Goal: Task Accomplishment & Management: Use online tool/utility

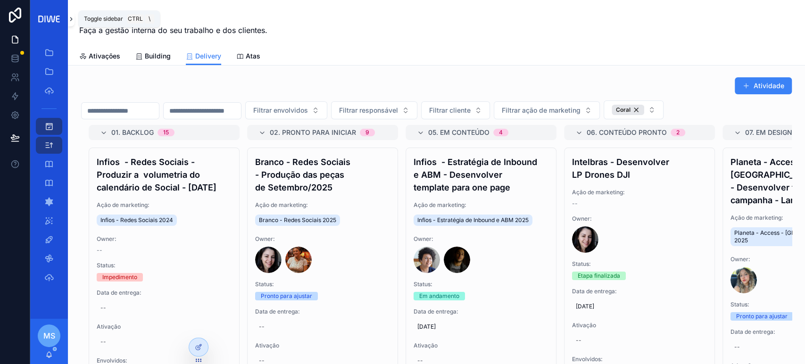
click at [72, 22] on icon "scrollable content" at bounding box center [71, 19] width 7 height 7
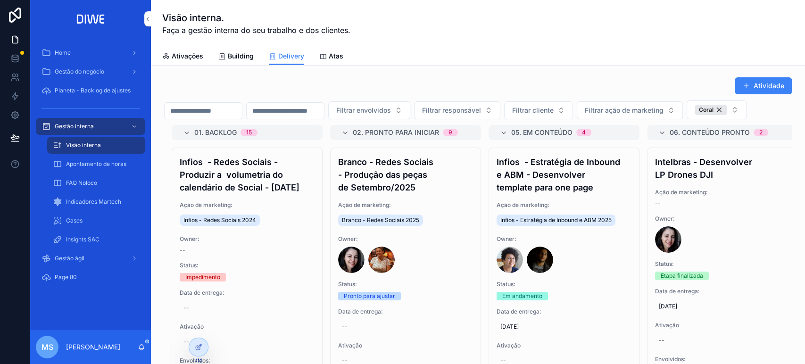
click at [88, 90] on span "Planeta - Backlog de ajustes" at bounding box center [93, 91] width 76 height 8
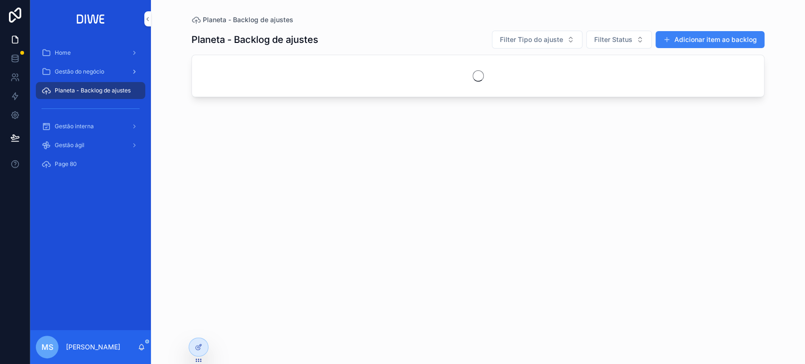
click at [89, 65] on div "Gestão do negócio" at bounding box center [91, 71] width 98 height 15
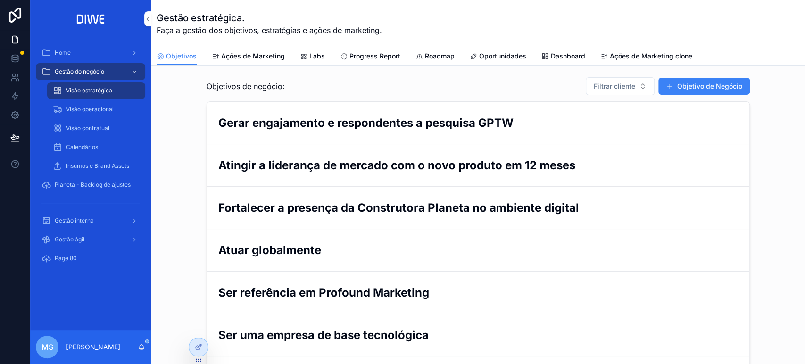
click at [365, 57] on span "Progress Report" at bounding box center [375, 55] width 51 height 9
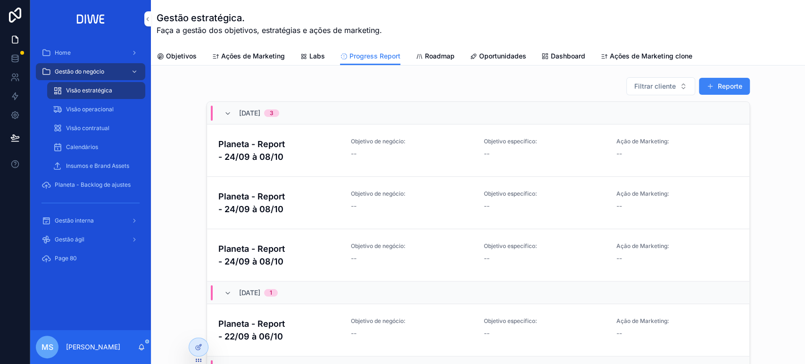
click at [308, 147] on h4 "Planeta - Report - 24/09 à 08/10" at bounding box center [279, 150] width 122 height 25
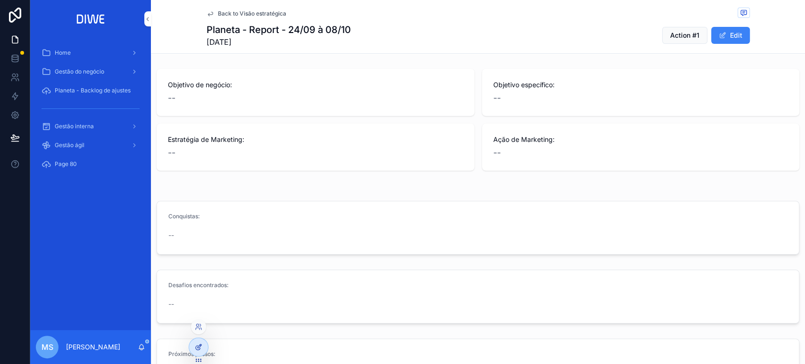
click at [193, 349] on div at bounding box center [198, 347] width 19 height 18
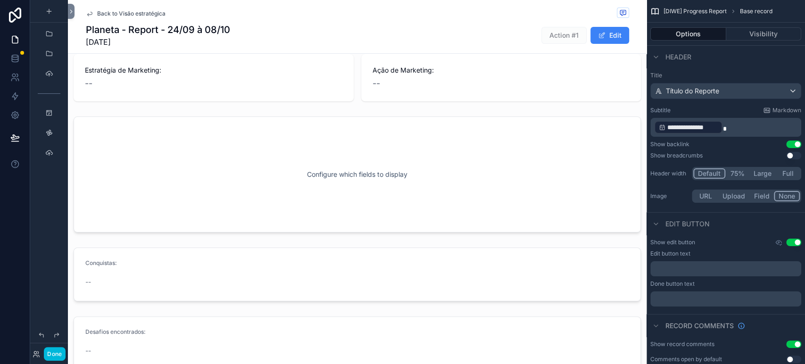
scroll to position [57, 0]
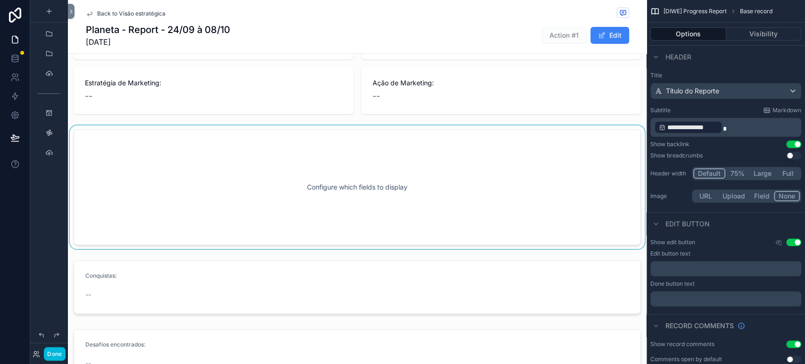
click at [220, 163] on div "scrollable content" at bounding box center [357, 188] width 579 height 124
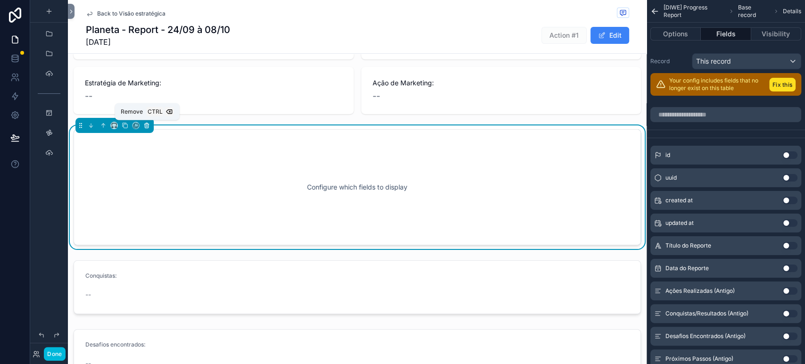
click at [148, 125] on icon "scrollable content" at bounding box center [146, 125] width 7 height 7
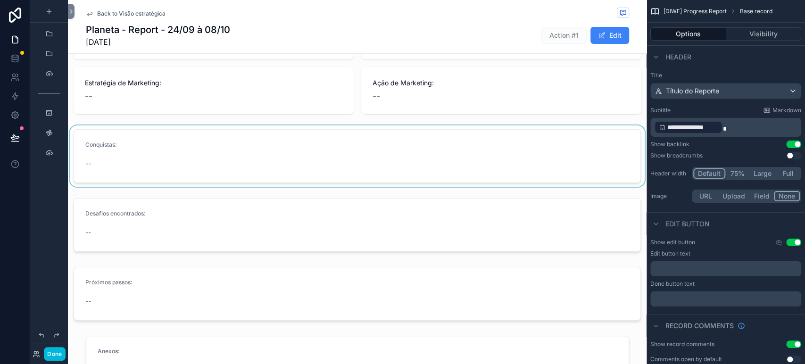
click at [132, 166] on div "scrollable content" at bounding box center [357, 156] width 579 height 61
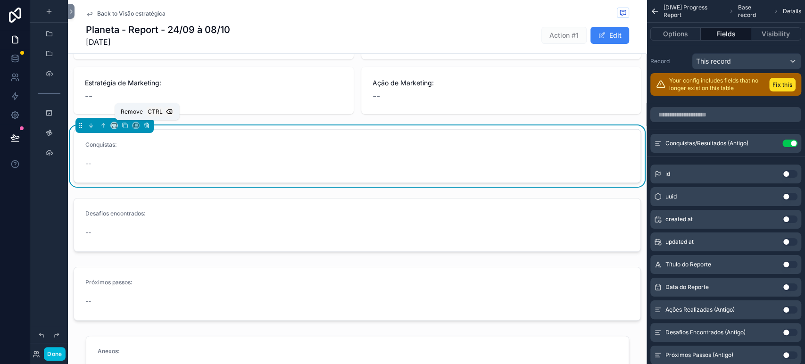
click at [149, 126] on icon "scrollable content" at bounding box center [146, 125] width 7 height 7
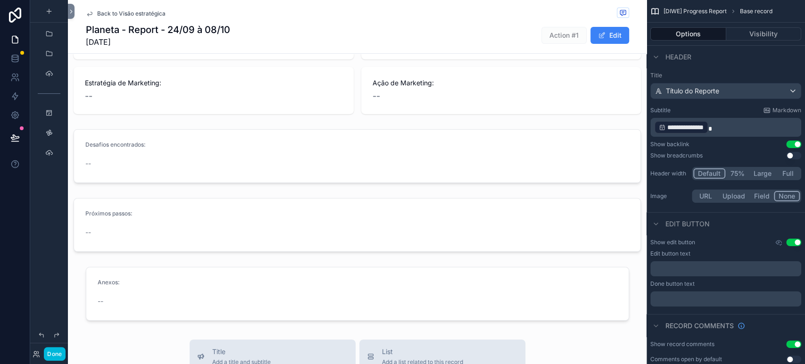
click at [128, 153] on div "scrollable content" at bounding box center [357, 156] width 579 height 61
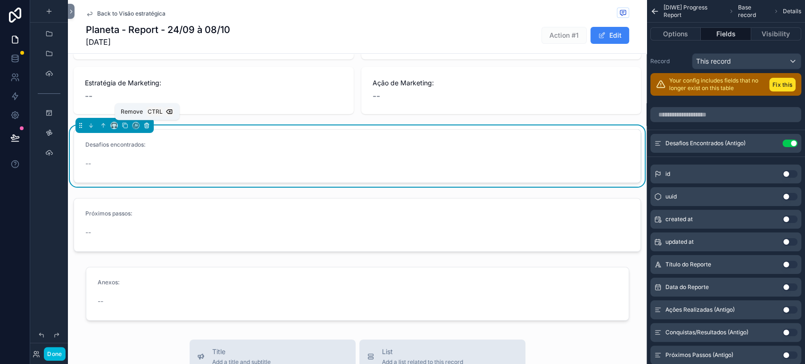
click at [147, 125] on icon "scrollable content" at bounding box center [147, 126] width 0 height 2
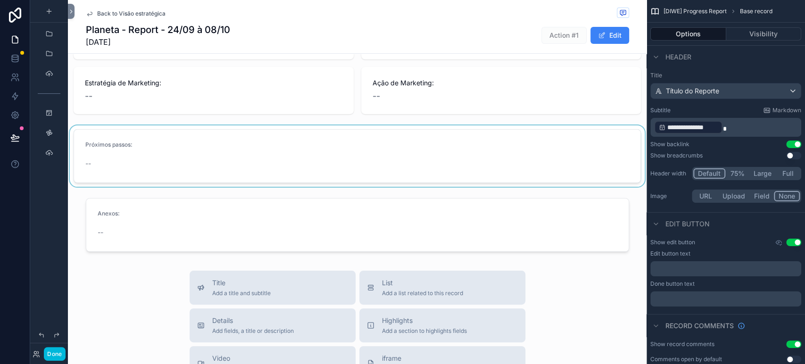
click at [144, 145] on div "scrollable content" at bounding box center [357, 156] width 579 height 61
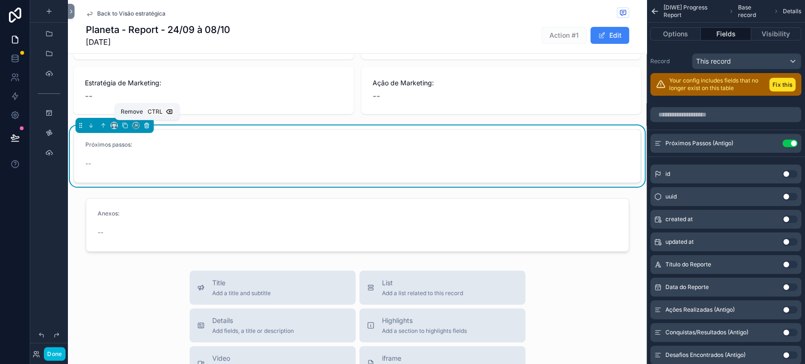
click at [146, 126] on icon "scrollable content" at bounding box center [146, 125] width 7 height 7
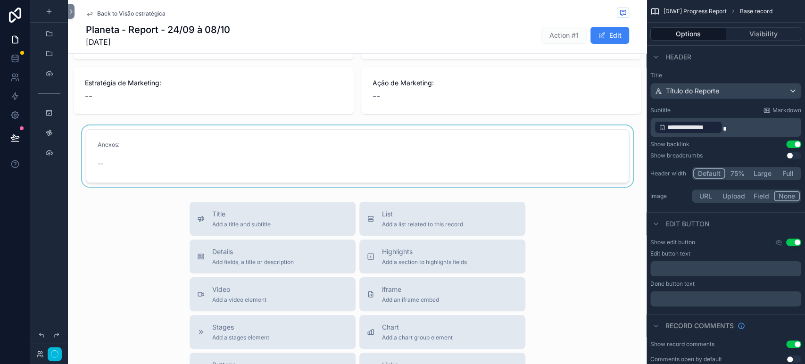
click at [147, 144] on div "scrollable content" at bounding box center [357, 156] width 579 height 61
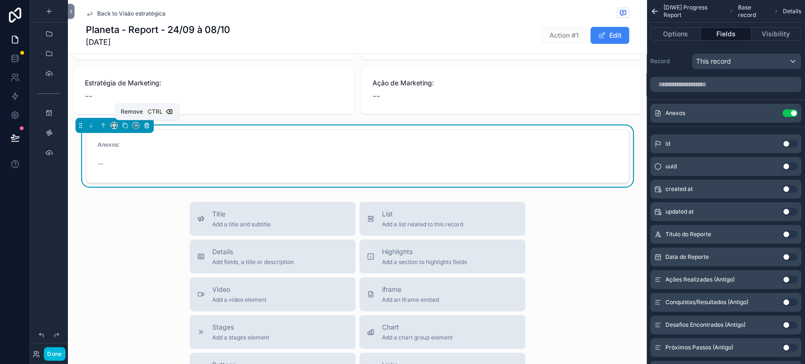
click at [148, 127] on icon "scrollable content" at bounding box center [147, 126] width 4 height 4
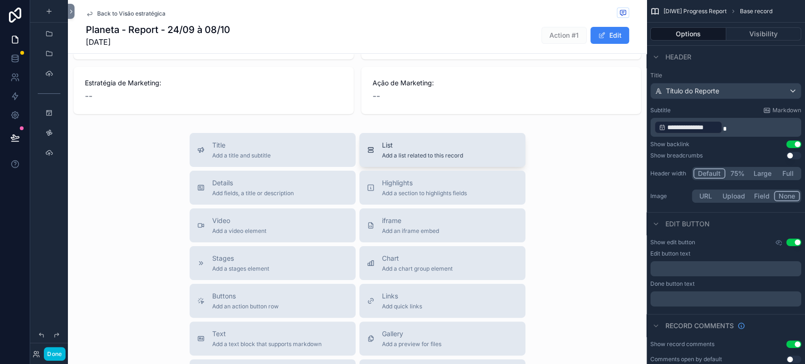
click at [395, 155] on span "Add a list related to this record" at bounding box center [422, 156] width 81 height 8
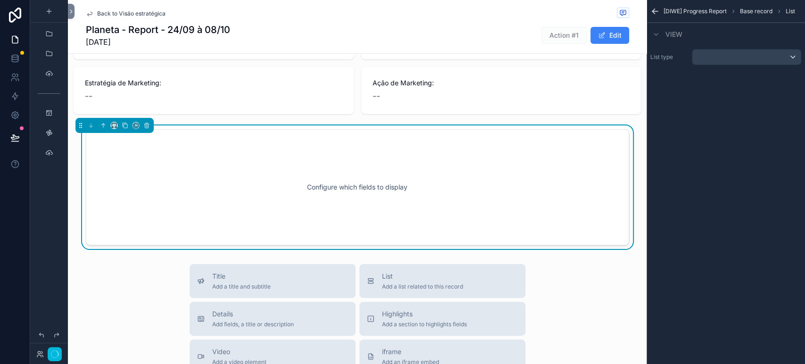
scroll to position [61, 0]
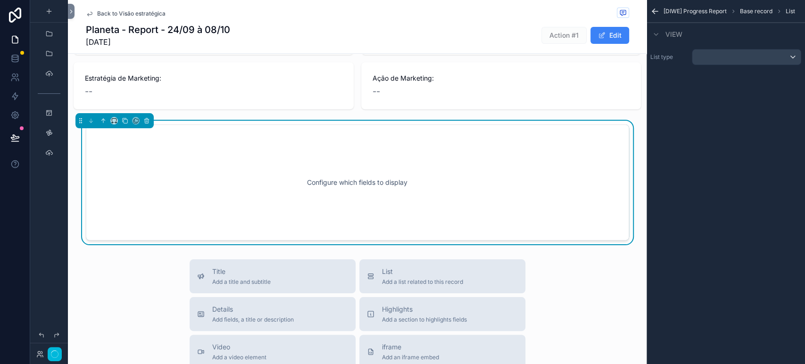
click at [721, 66] on div "List type" at bounding box center [726, 57] width 159 height 24
click at [721, 60] on div "scrollable content" at bounding box center [747, 57] width 109 height 15
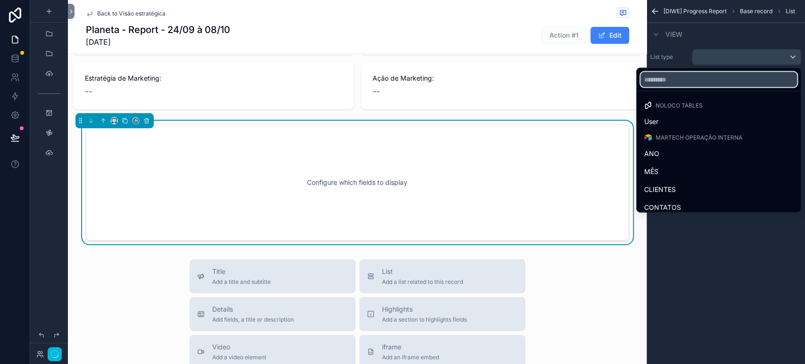
click at [671, 82] on input "text" at bounding box center [719, 79] width 157 height 15
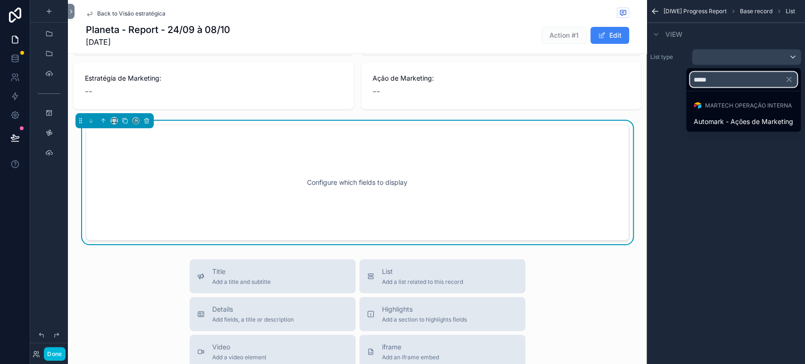
type input "*****"
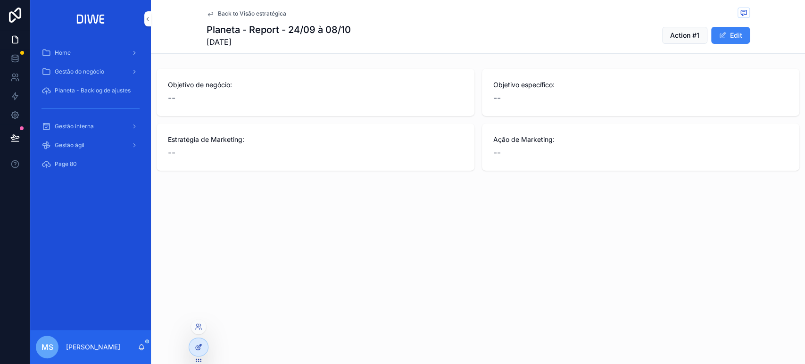
click at [192, 345] on div at bounding box center [198, 347] width 19 height 18
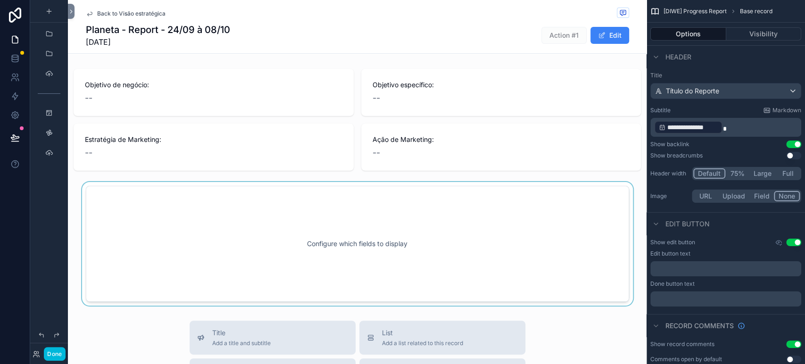
click at [303, 235] on div "scrollable content" at bounding box center [357, 244] width 579 height 124
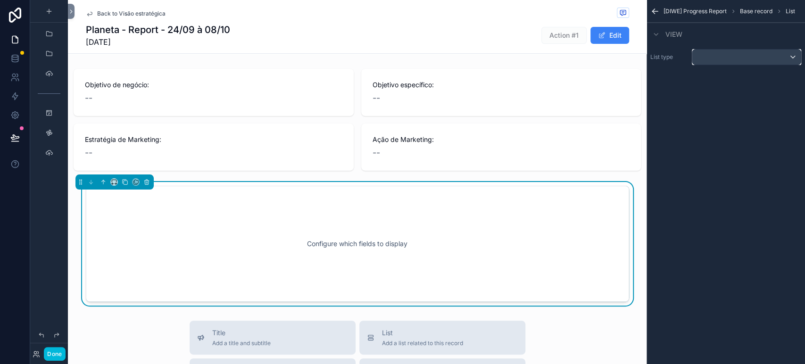
click at [762, 62] on div "scrollable content" at bounding box center [747, 57] width 109 height 15
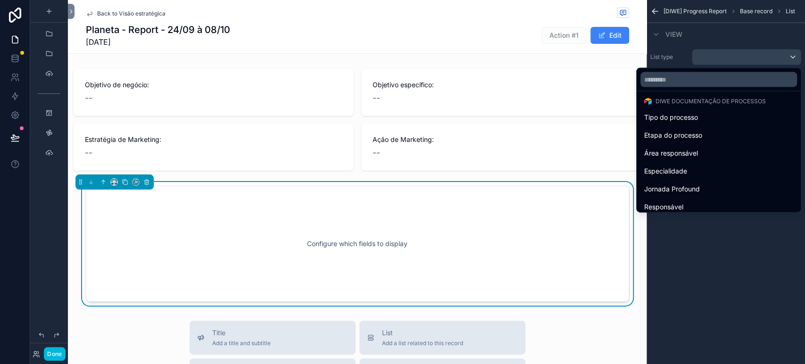
scroll to position [4326, 0]
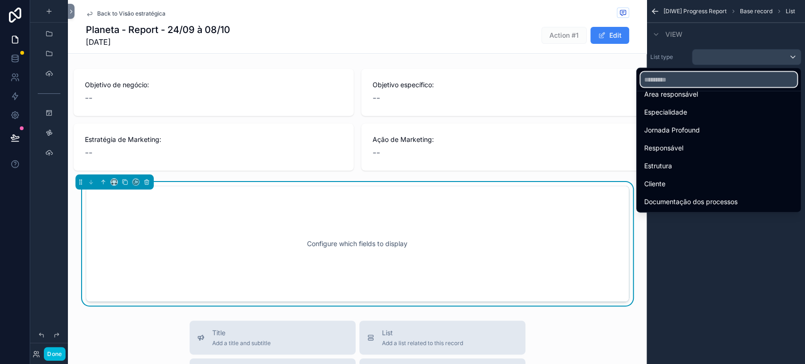
click at [670, 79] on input "text" at bounding box center [719, 79] width 157 height 15
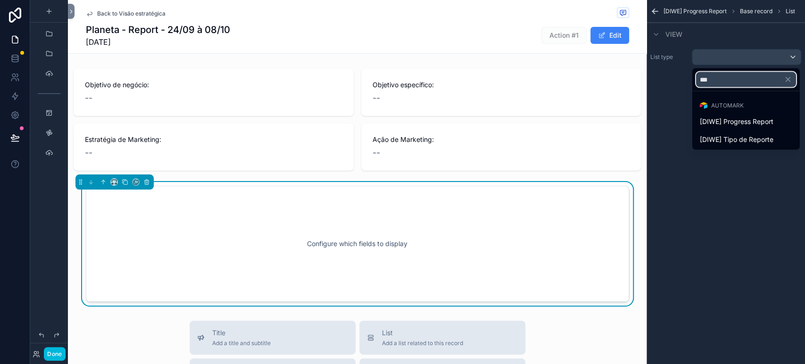
scroll to position [0, 0]
type input "******"
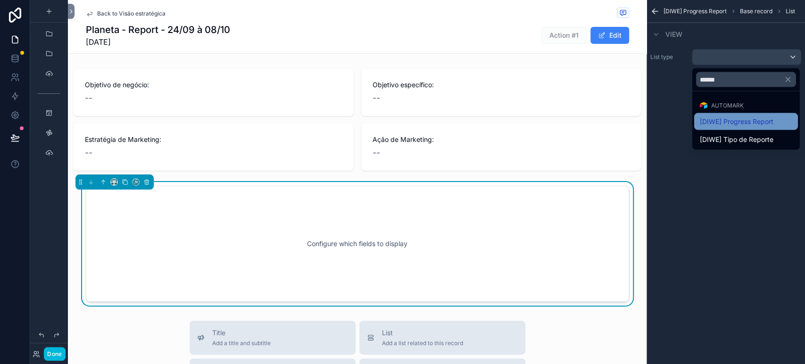
click at [739, 120] on span "[DIWE] Progress Report" at bounding box center [737, 121] width 74 height 11
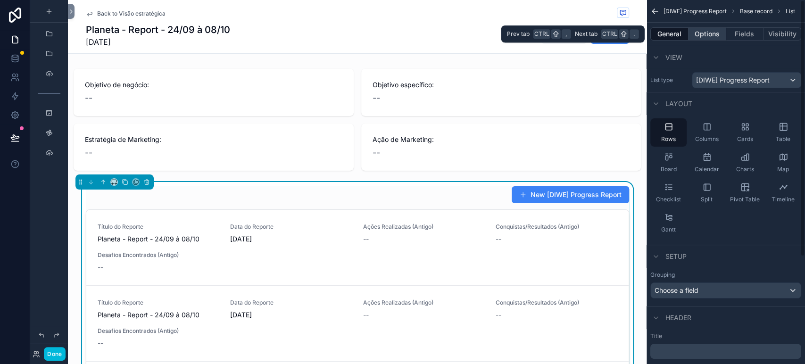
click at [713, 33] on button "Options" at bounding box center [708, 33] width 38 height 13
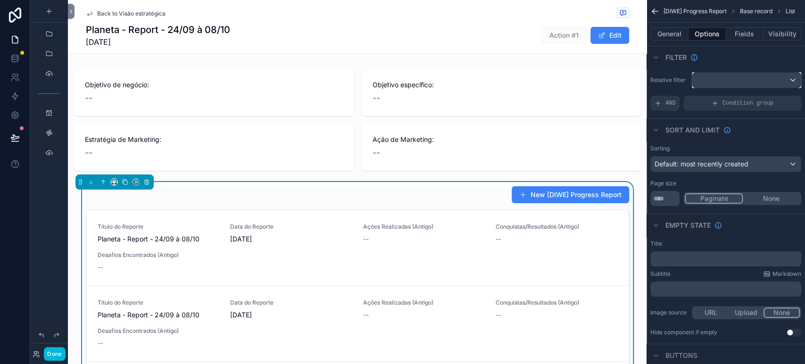
click at [747, 73] on div "scrollable content" at bounding box center [747, 80] width 109 height 15
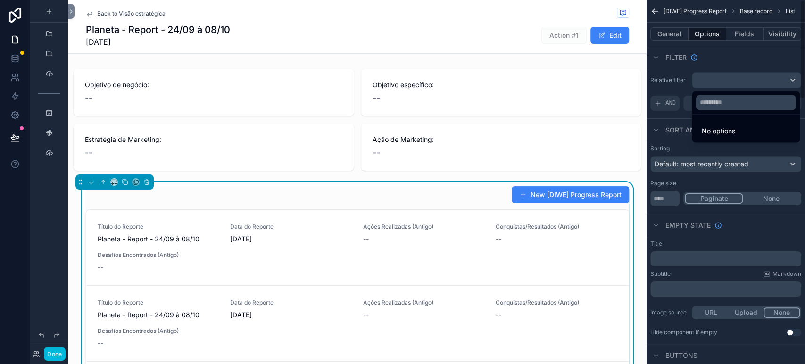
click at [729, 72] on div "scrollable content" at bounding box center [402, 182] width 805 height 364
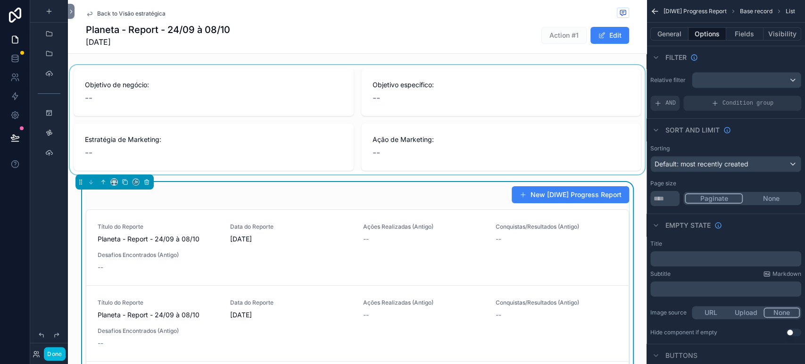
click at [263, 91] on div "scrollable content" at bounding box center [357, 119] width 579 height 109
click at [263, 91] on div "Objetivo de negócio: --" at bounding box center [214, 92] width 258 height 25
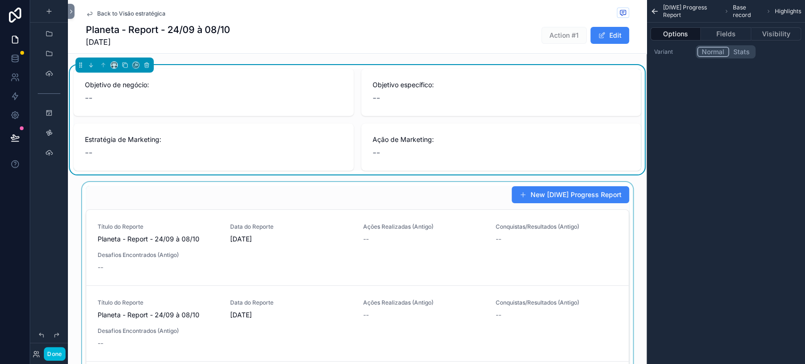
click at [201, 197] on div "scrollable content" at bounding box center [357, 336] width 579 height 308
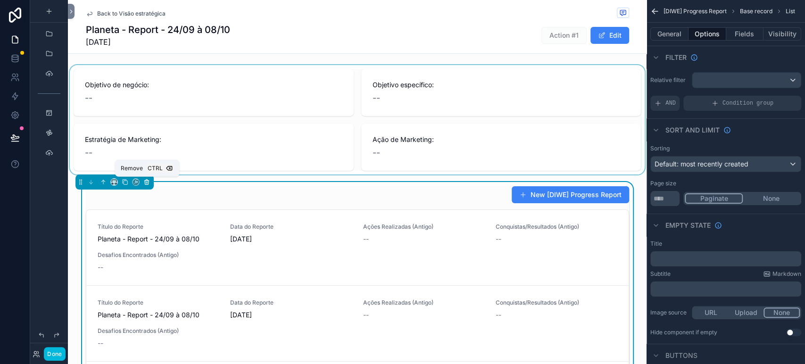
click at [147, 180] on icon "scrollable content" at bounding box center [147, 180] width 2 height 1
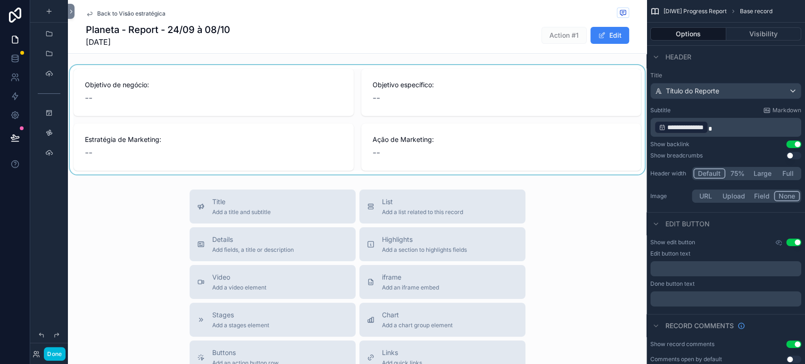
click at [146, 65] on div "scrollable content" at bounding box center [357, 119] width 579 height 109
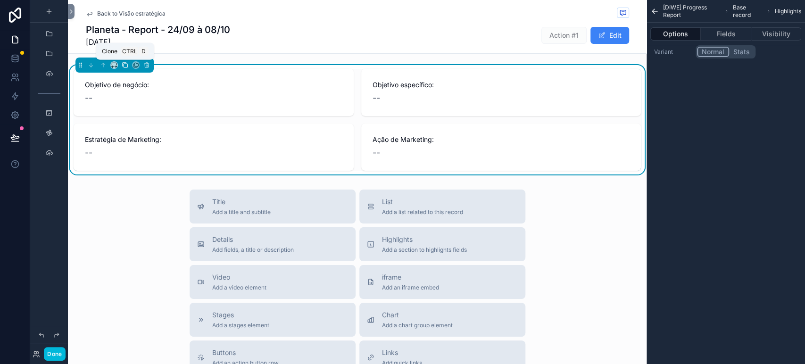
click at [125, 65] on icon "scrollable content" at bounding box center [125, 65] width 7 height 7
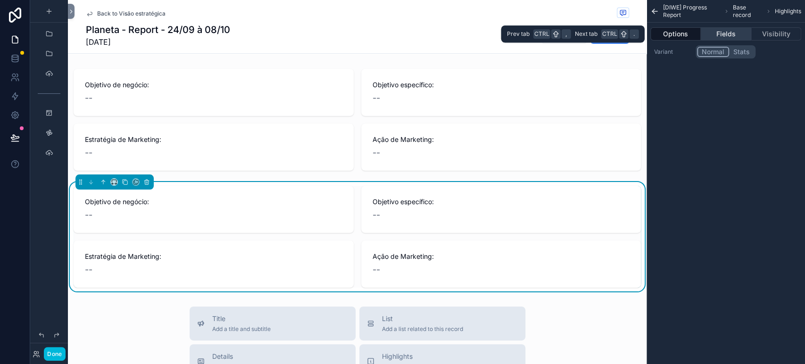
click at [717, 32] on button "Fields" at bounding box center [726, 33] width 50 height 13
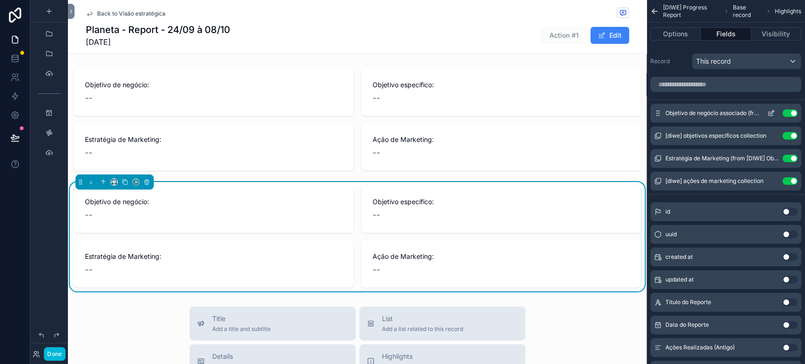
click at [788, 114] on button "Use setting" at bounding box center [790, 113] width 15 height 8
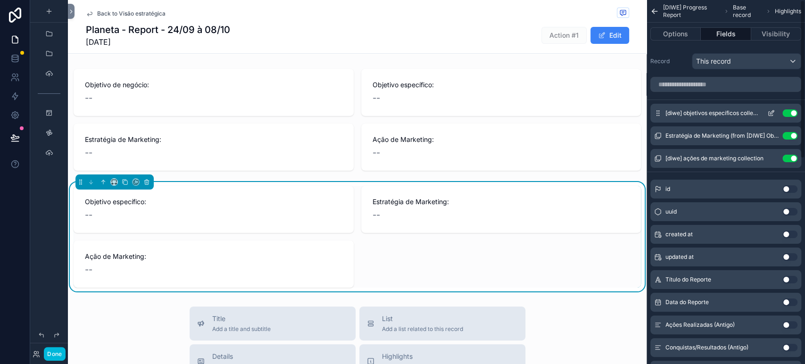
click at [789, 114] on button "Use setting" at bounding box center [790, 113] width 15 height 8
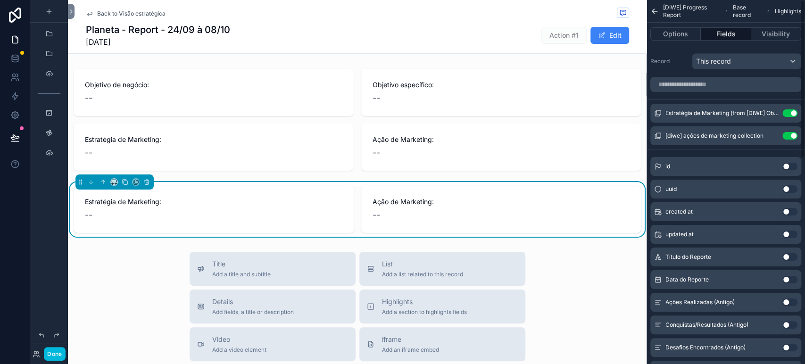
click at [789, 114] on button "Use setting" at bounding box center [790, 113] width 15 height 8
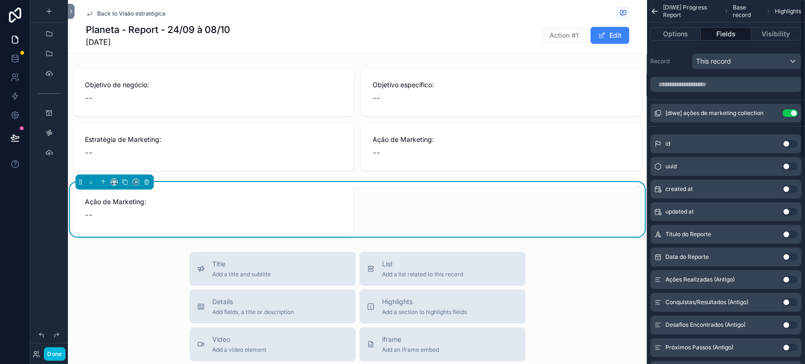
click at [789, 114] on button "Use setting" at bounding box center [790, 113] width 15 height 8
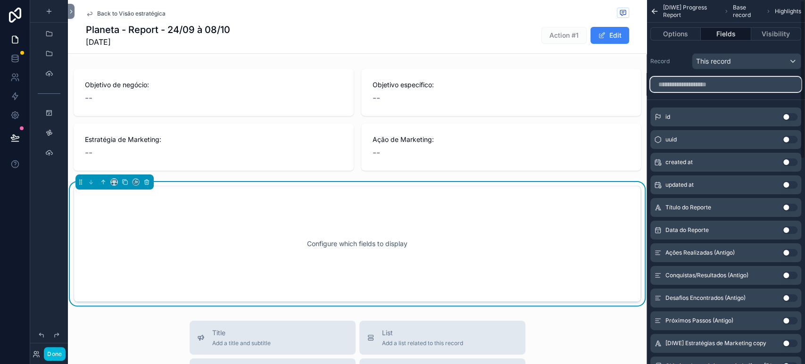
click at [737, 88] on input "scrollable content" at bounding box center [726, 84] width 151 height 15
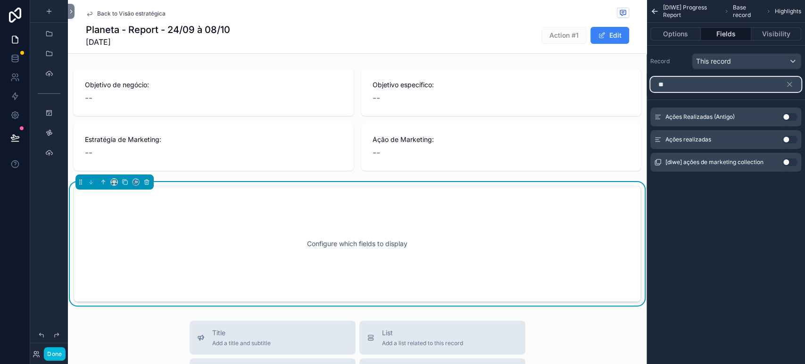
type input "**"
click at [792, 140] on button "Use setting" at bounding box center [790, 140] width 15 height 8
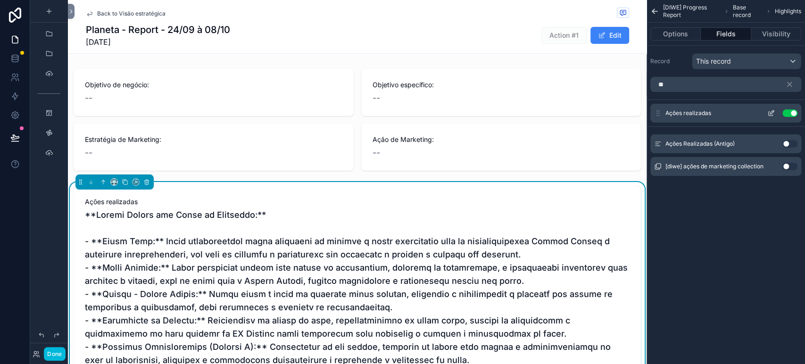
click at [769, 113] on icon "scrollable content" at bounding box center [771, 114] width 4 height 4
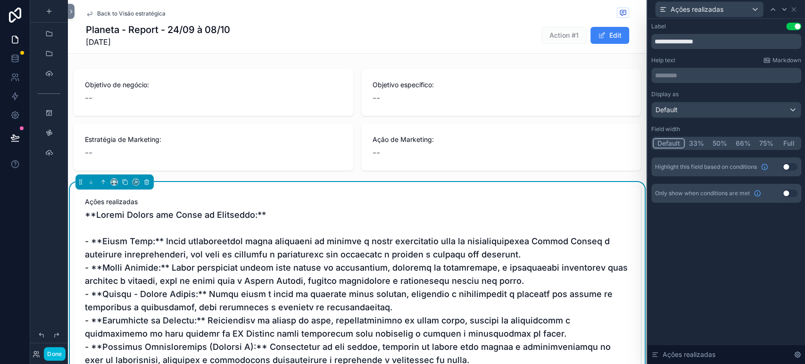
click at [789, 141] on button "Full" at bounding box center [789, 143] width 22 height 10
click at [706, 114] on div "Default" at bounding box center [726, 109] width 149 height 15
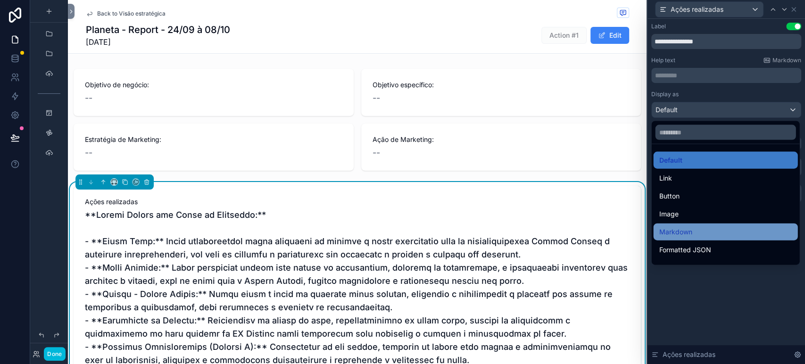
drag, startPoint x: 715, startPoint y: 221, endPoint x: 717, endPoint y: 227, distance: 6.9
click at [717, 227] on ul "Default Link Button Image Markdown Formatted JSON QR Code Bold Heading 1 Headin…" at bounding box center [726, 204] width 148 height 121
click at [717, 227] on div "Markdown" at bounding box center [725, 231] width 133 height 11
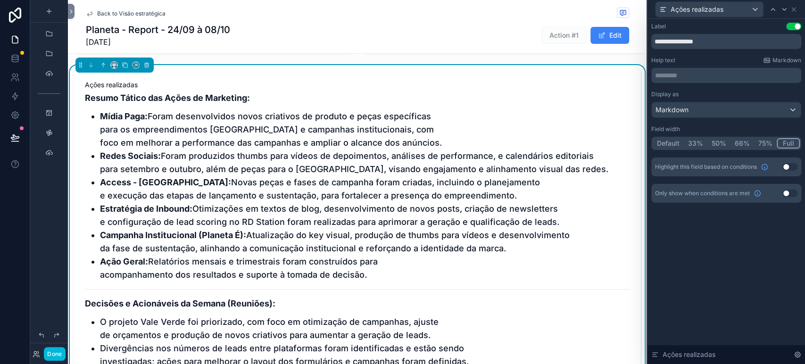
scroll to position [96, 0]
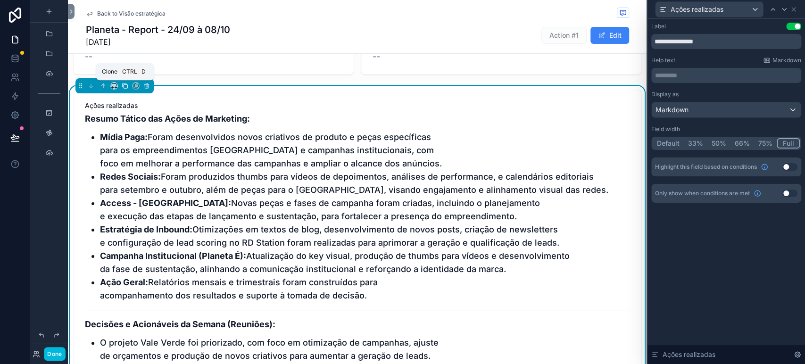
click at [124, 83] on icon "scrollable content" at bounding box center [125, 86] width 7 height 7
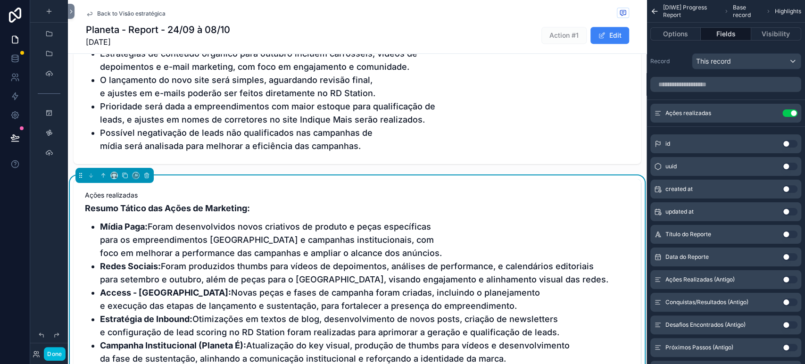
scroll to position [493, 0]
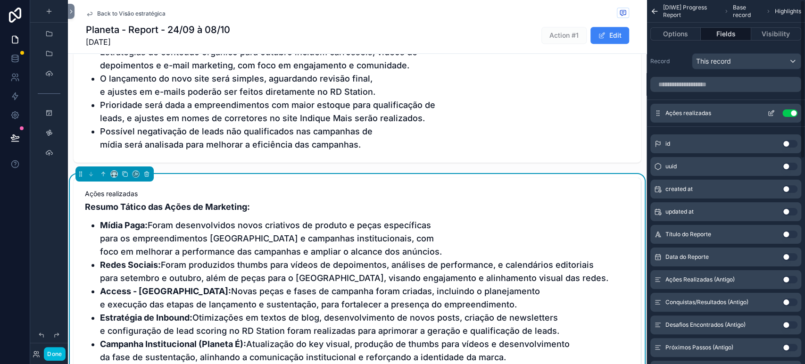
click at [789, 112] on button "Use setting" at bounding box center [790, 113] width 15 height 8
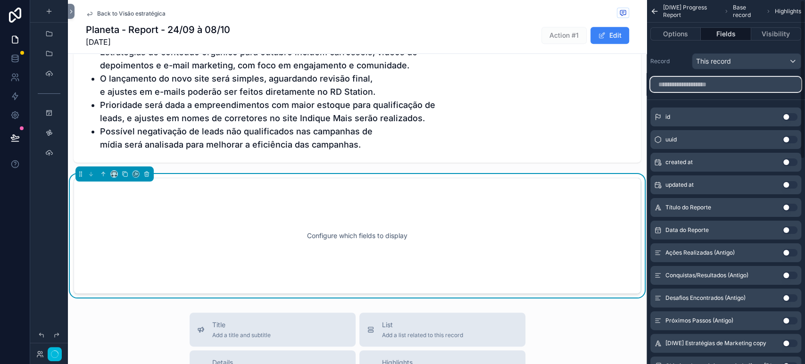
click at [724, 84] on input "scrollable content" at bounding box center [726, 84] width 151 height 15
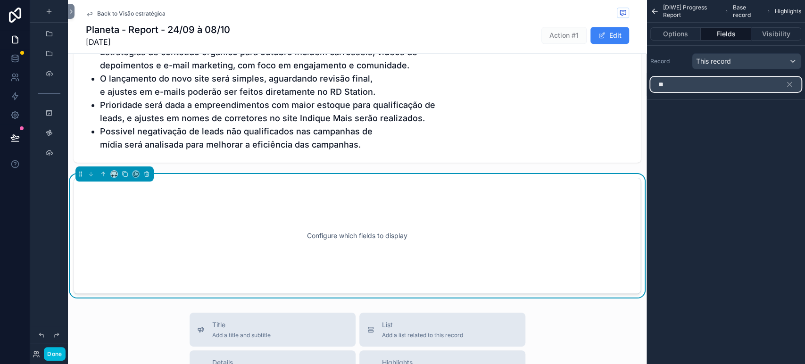
type input "*"
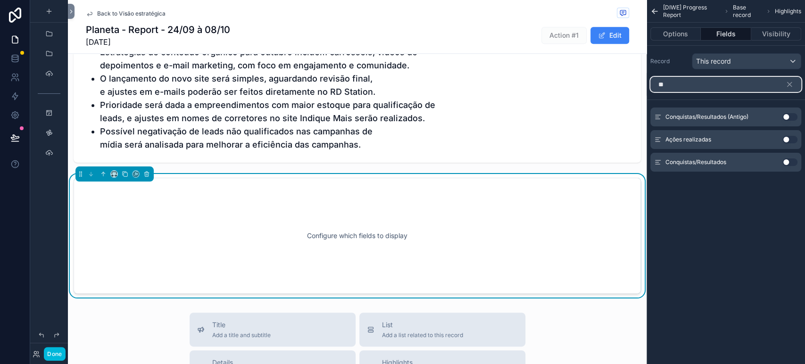
type input "**"
click at [792, 159] on button "Use setting" at bounding box center [790, 163] width 15 height 8
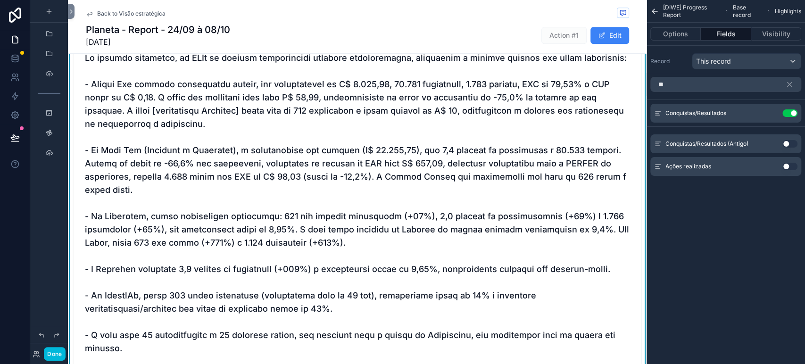
scroll to position [523, 0]
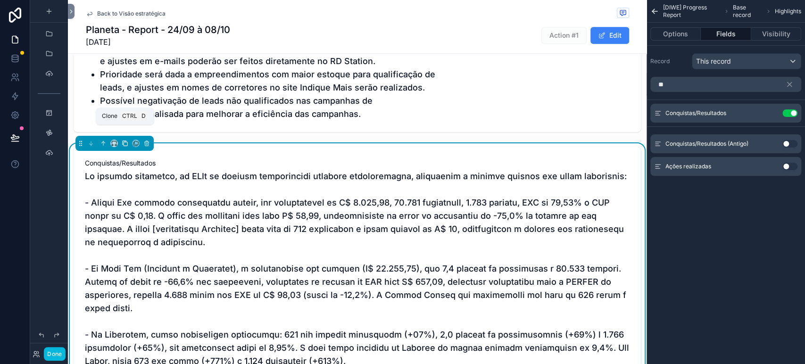
click at [124, 141] on icon "scrollable content" at bounding box center [125, 143] width 4 height 4
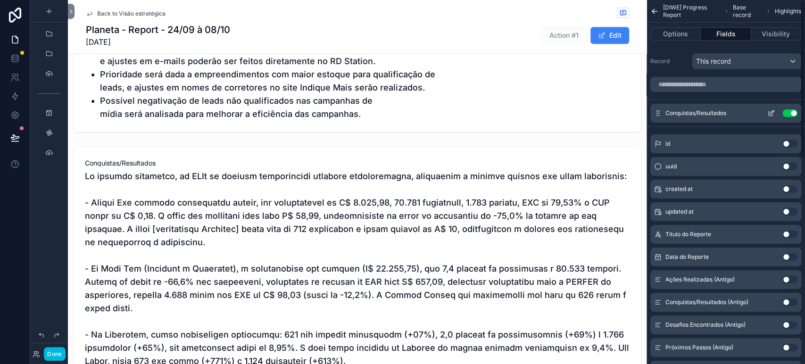
click at [786, 114] on button "Use setting" at bounding box center [790, 113] width 15 height 8
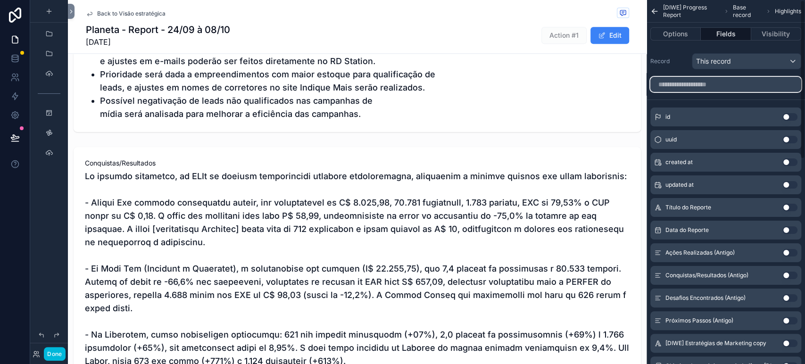
click at [721, 84] on input "scrollable content" at bounding box center [726, 84] width 151 height 15
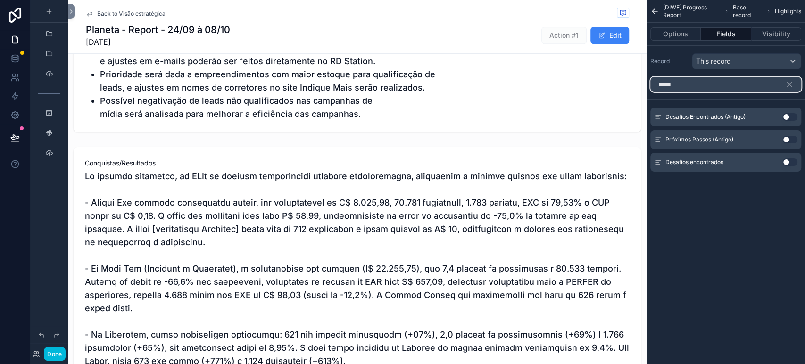
type input "*****"
click at [793, 161] on button "Use setting" at bounding box center [790, 163] width 15 height 8
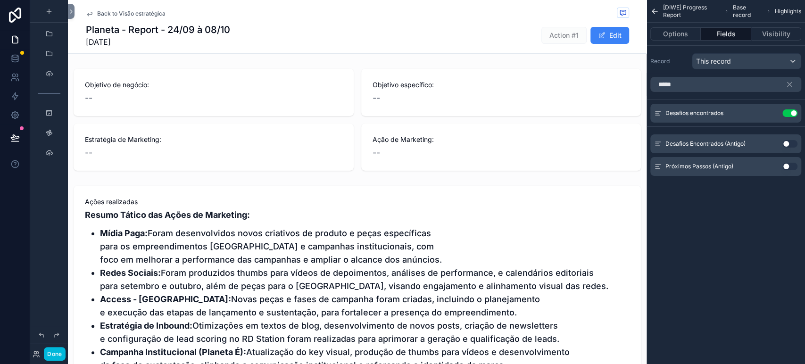
scroll to position [318, 0]
